Goal: Information Seeking & Learning: Find specific fact

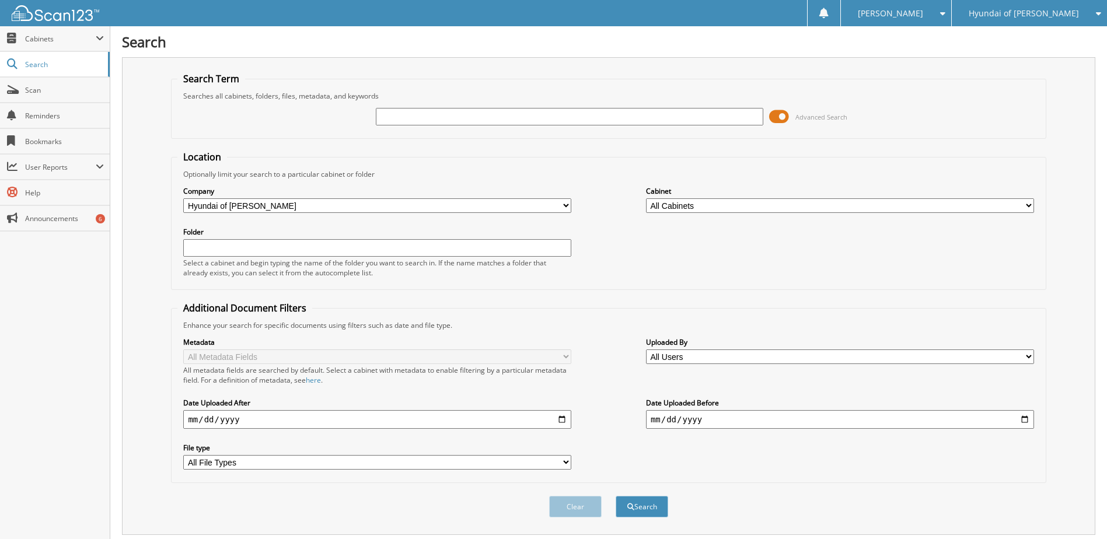
click at [784, 110] on span at bounding box center [779, 117] width 20 height 18
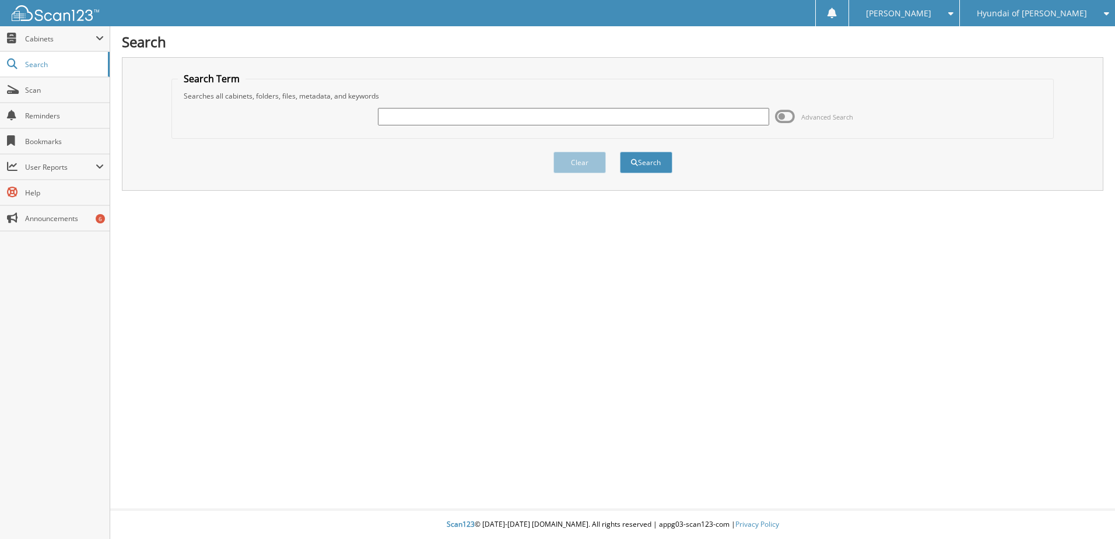
click at [716, 120] on input "text" at bounding box center [573, 117] width 391 height 18
type input "SPADONI"
click at [620, 152] on button "Search" at bounding box center [646, 163] width 53 height 22
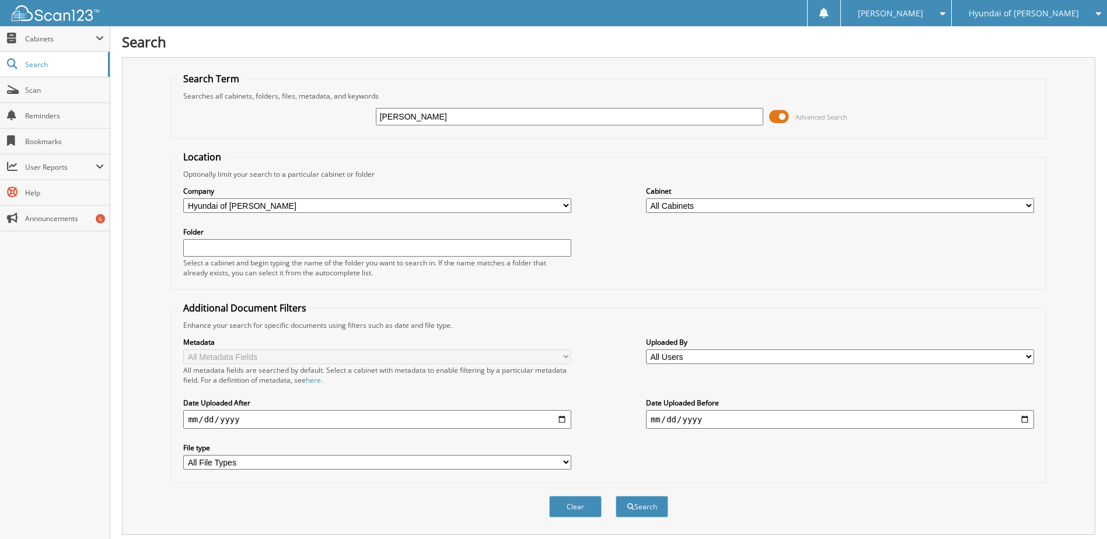
click at [776, 118] on span at bounding box center [779, 117] width 20 height 18
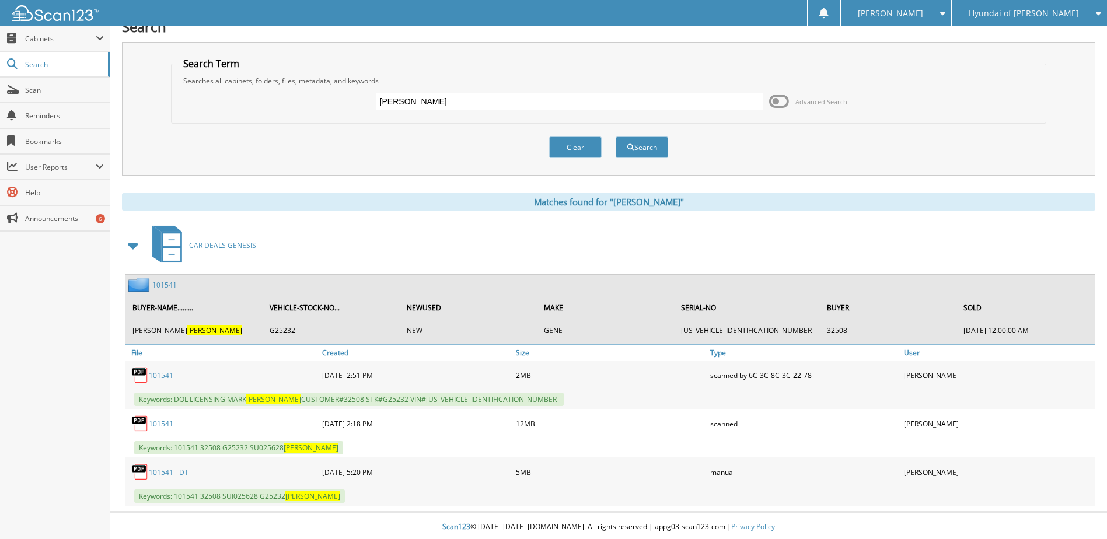
scroll to position [18, 0]
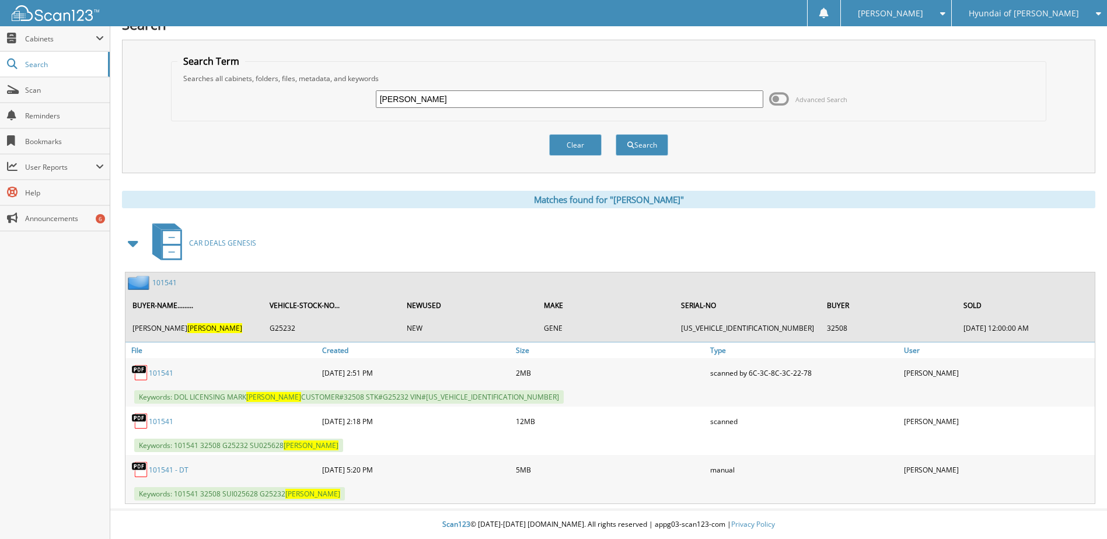
click at [158, 420] on link "101541" at bounding box center [161, 422] width 25 height 10
drag, startPoint x: 436, startPoint y: 99, endPoint x: 201, endPoint y: 71, distance: 236.7
click at [201, 71] on fieldset "Search Term Searches all cabinets, folders, files, metadata, and keywords SPADO…" at bounding box center [608, 88] width 874 height 67
type input "KRON"
click at [615, 134] on button "Search" at bounding box center [641, 145] width 53 height 22
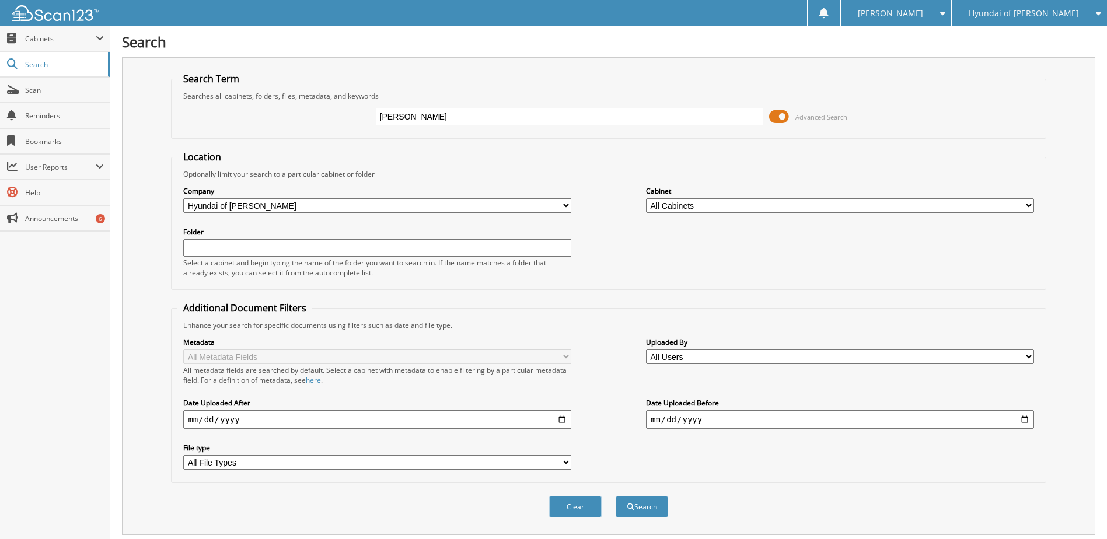
click at [781, 103] on div "KRON Advanced Search" at bounding box center [608, 117] width 862 height 32
click at [781, 112] on span at bounding box center [779, 117] width 20 height 18
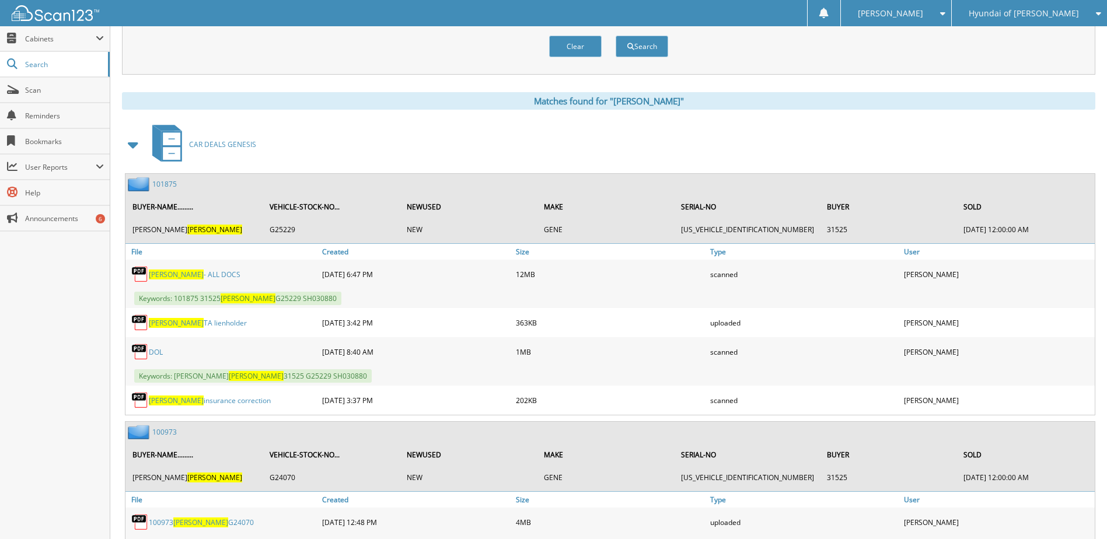
scroll to position [117, 0]
click at [197, 274] on link "KRON - ALL DOCS" at bounding box center [195, 274] width 92 height 10
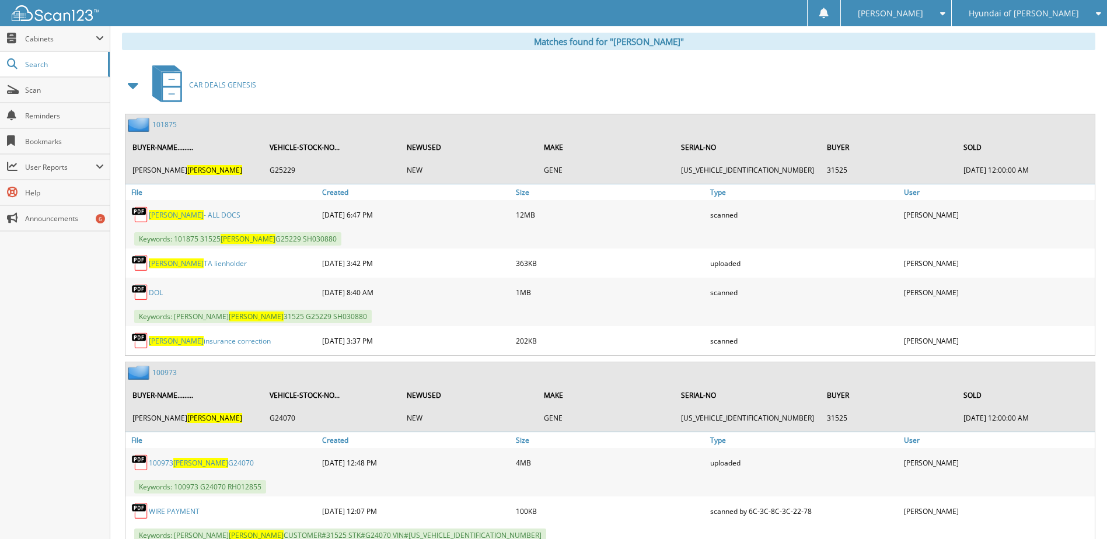
scroll to position [175, 0]
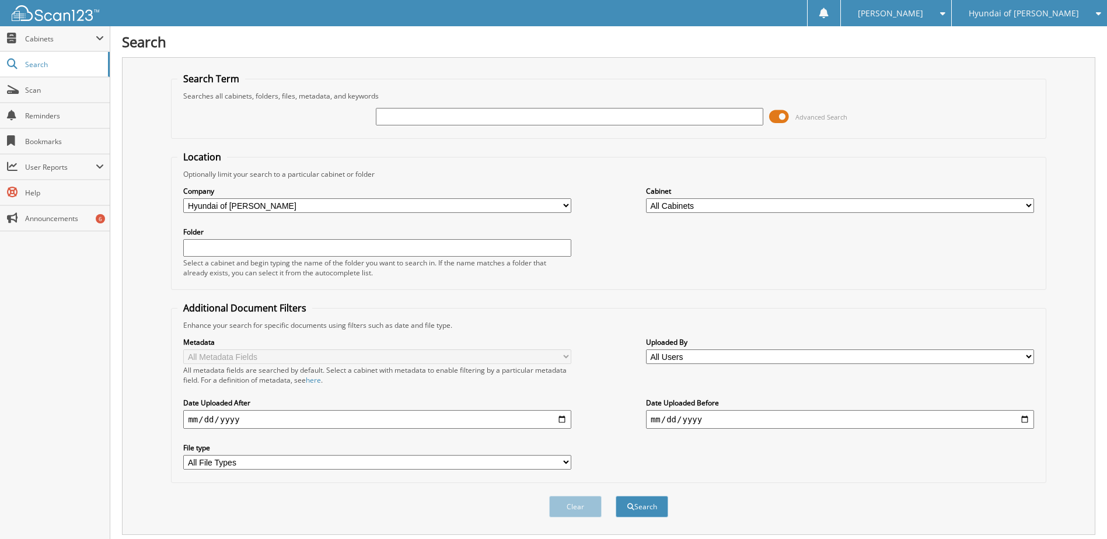
click at [486, 118] on input "text" at bounding box center [570, 117] width 388 height 18
type input "SPANDONI"
click at [615, 496] on button "Search" at bounding box center [641, 507] width 53 height 22
click at [785, 120] on span at bounding box center [779, 117] width 20 height 18
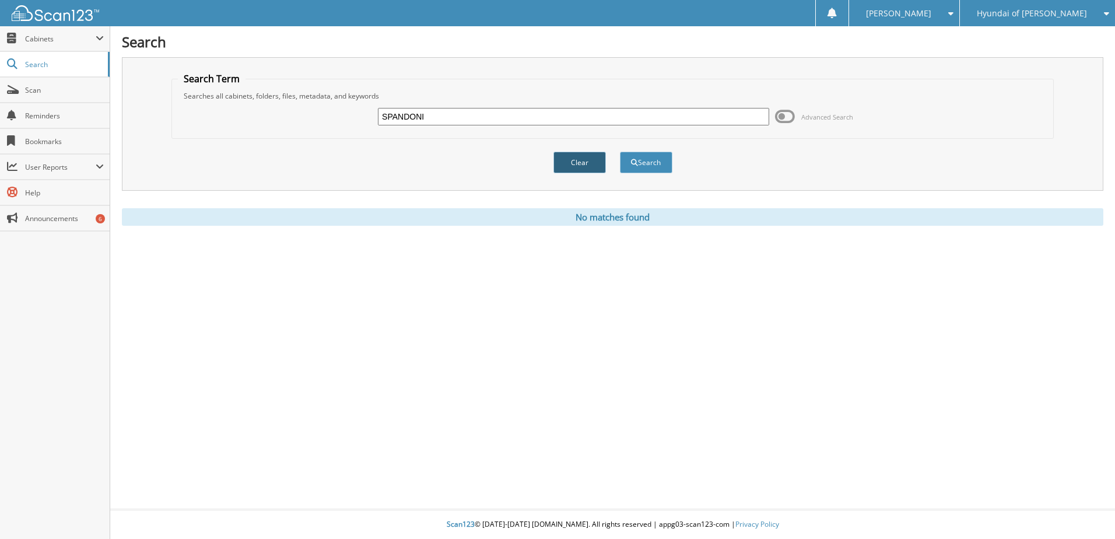
click at [572, 169] on button "Clear" at bounding box center [580, 163] width 53 height 22
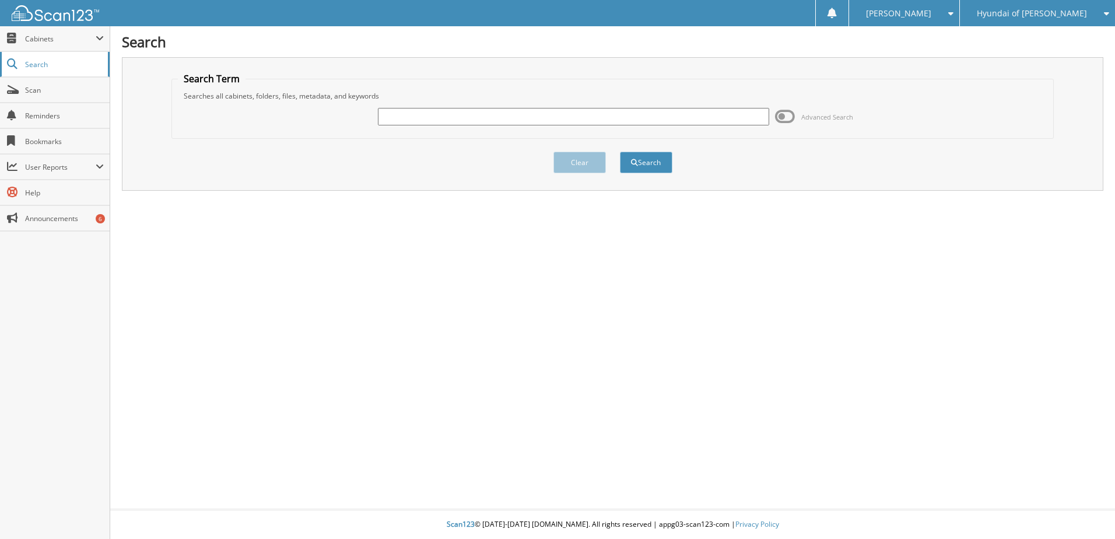
click at [60, 64] on span "Search" at bounding box center [63, 65] width 77 height 10
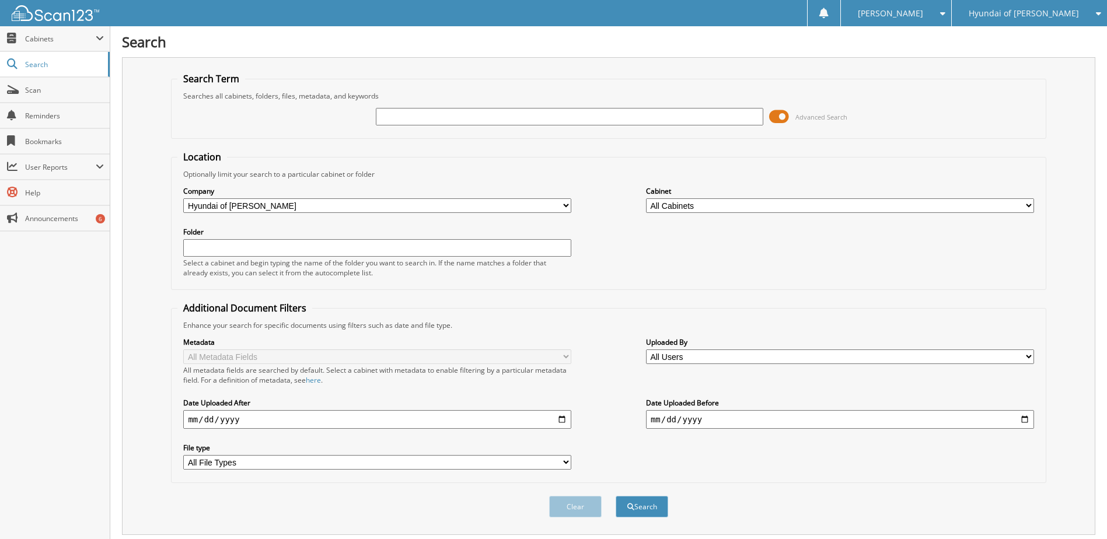
click at [65, 39] on span "Cabinets" at bounding box center [60, 39] width 71 height 10
click at [376, 205] on select "All Companies in Lee Johnson Auto Group Hyundai of Everett Lee Johnson Chevrole…" at bounding box center [377, 205] width 388 height 15
click at [379, 185] on div "Company All Companies in Lee Johnson Auto Group Hyundai of Everett Lee Johnson …" at bounding box center [377, 199] width 388 height 29
click at [690, 202] on select "All Cabinets CAR DEALS CAR DEALS BY STOCK CAR DEALS GENESIS DEALER TRADES GENES…" at bounding box center [840, 205] width 388 height 15
select select "15416"
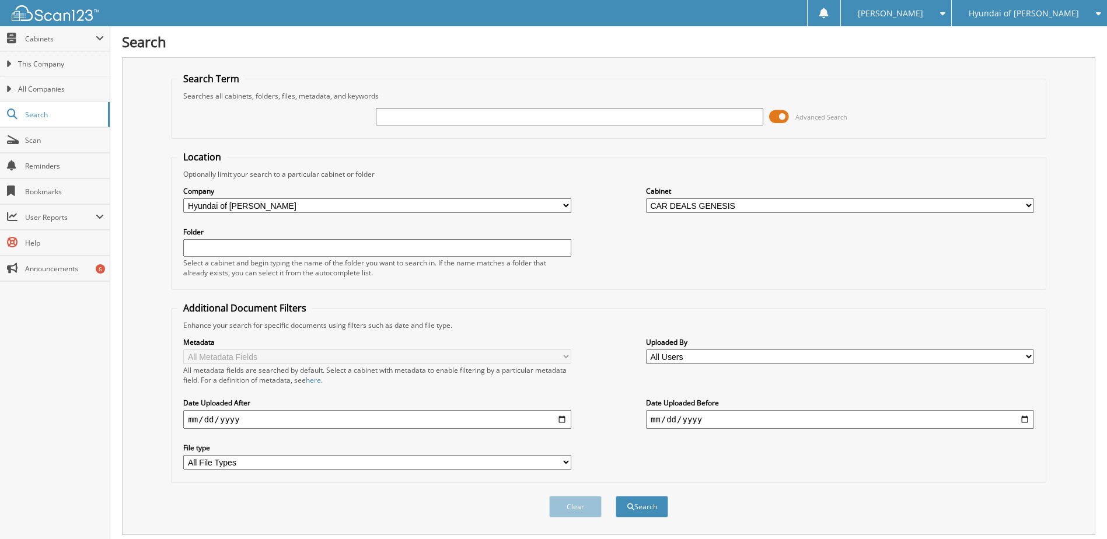
click at [646, 198] on select "All Cabinets CAR DEALS CAR DEALS BY STOCK CAR DEALS GENESIS DEALER TRADES GENES…" at bounding box center [840, 205] width 388 height 15
click at [585, 121] on input "text" at bounding box center [570, 117] width 388 height 18
type input "SPANDONI"
click at [615, 496] on button "Search" at bounding box center [641, 507] width 53 height 22
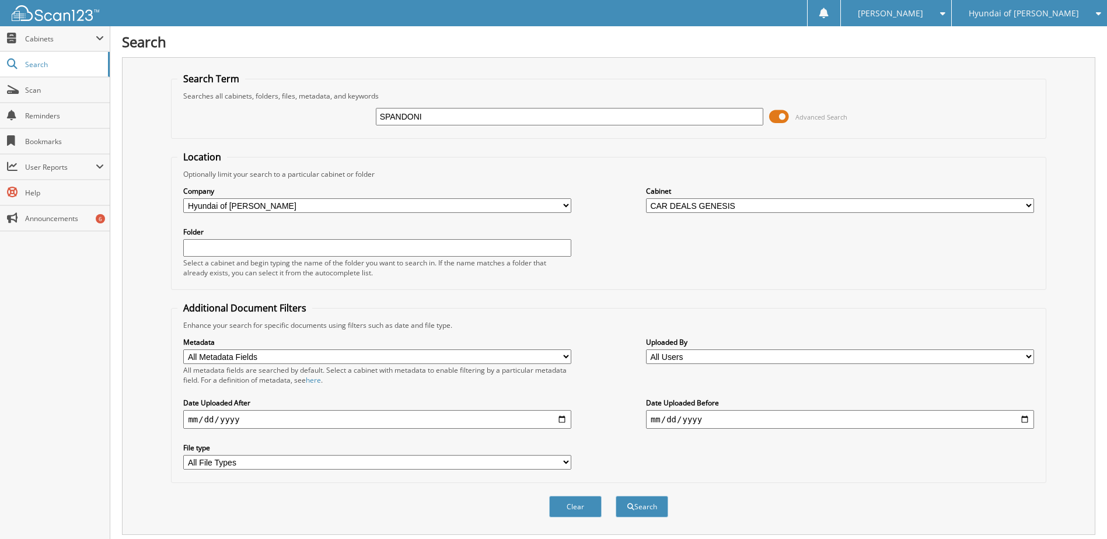
click at [585, 121] on input "SPANDONI" at bounding box center [570, 117] width 388 height 18
click at [776, 117] on span at bounding box center [779, 117] width 20 height 18
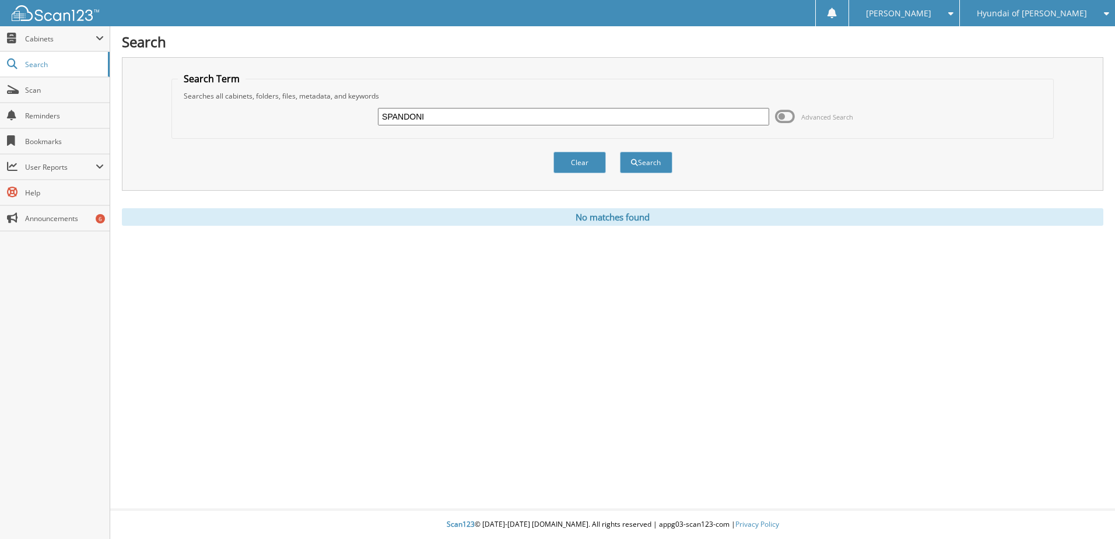
click at [404, 116] on input "SPANDONI" at bounding box center [573, 117] width 391 height 18
type input "[PERSON_NAME]"
click at [640, 158] on button "Search" at bounding box center [646, 163] width 53 height 22
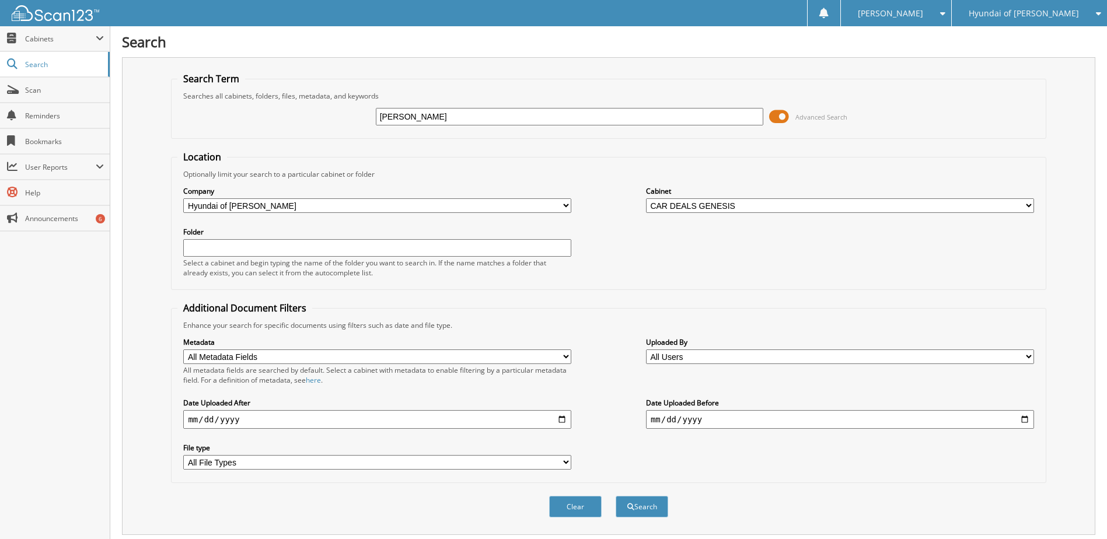
click at [783, 116] on span at bounding box center [779, 117] width 20 height 18
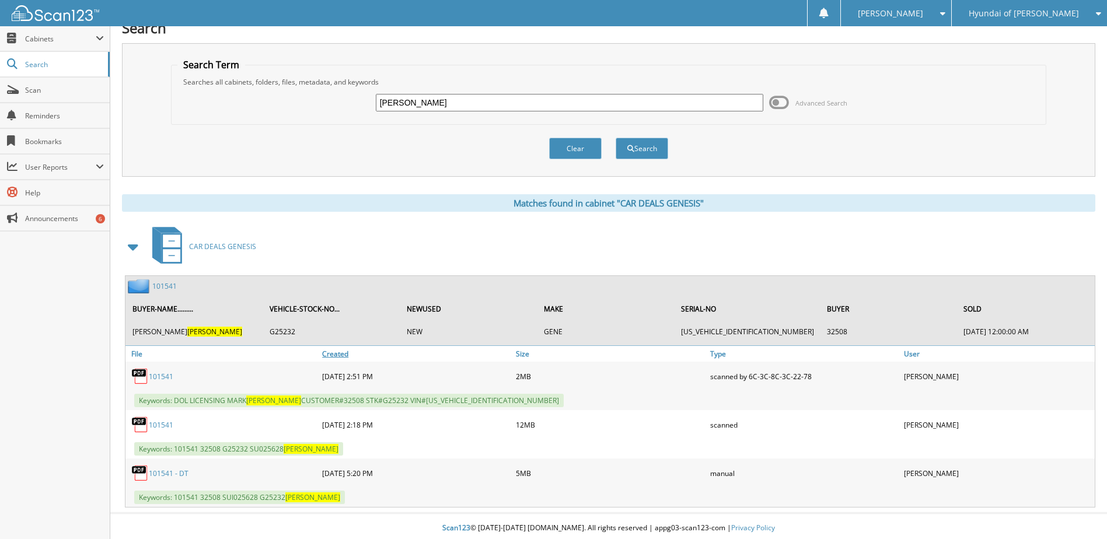
scroll to position [18, 0]
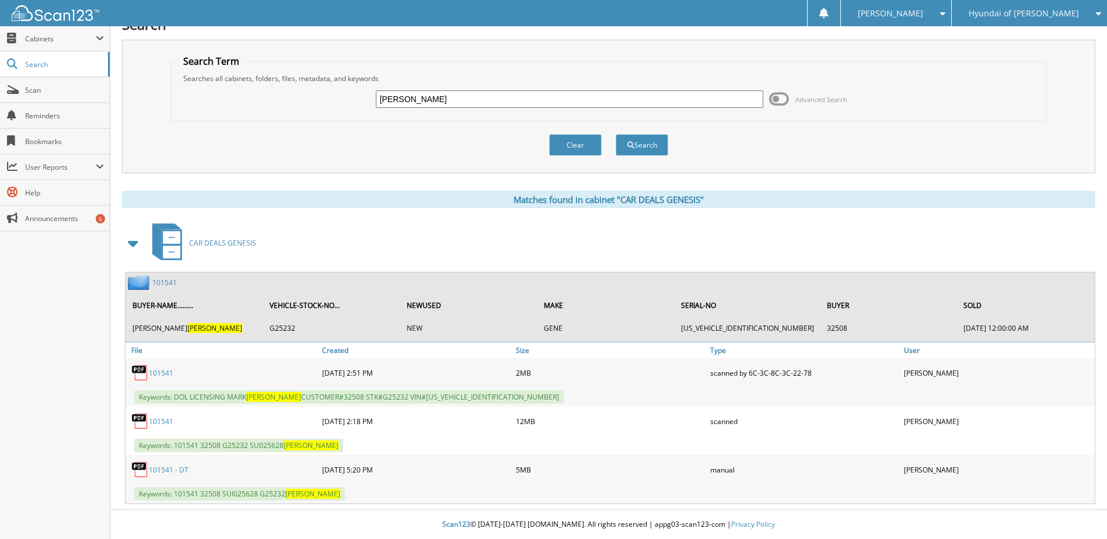
click at [158, 421] on link "101541" at bounding box center [161, 422] width 25 height 10
